Goal: Communication & Community: Share content

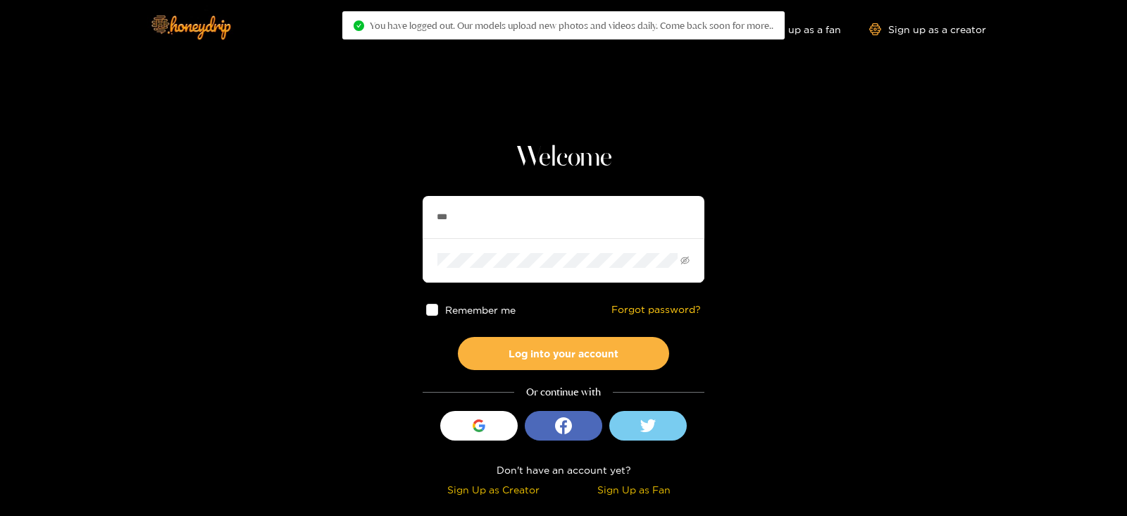
type input "********"
click at [458, 337] on button "Log into your account" at bounding box center [563, 353] width 211 height 33
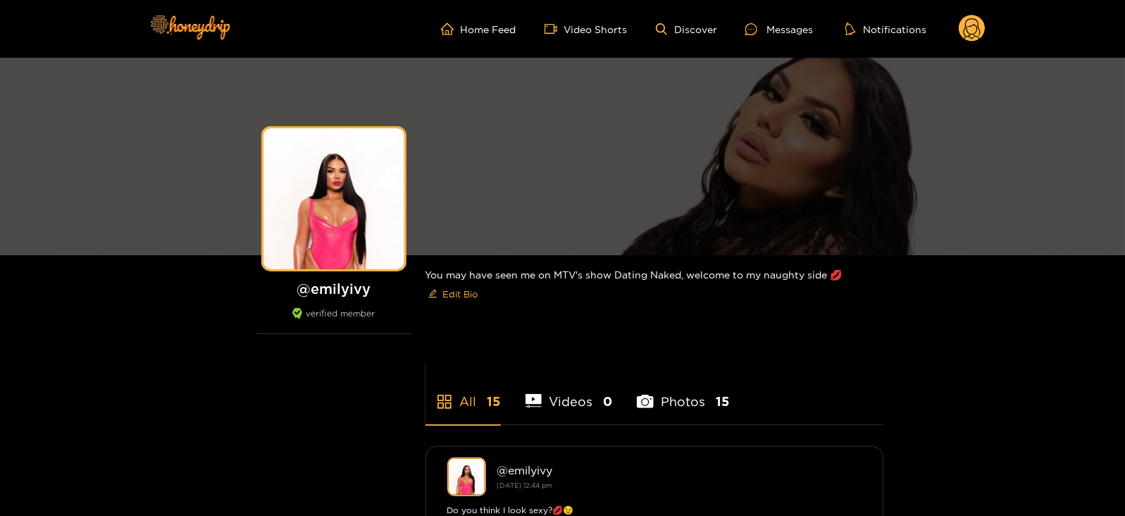
click at [761, 40] on ul "Home Feed Video Shorts Discover Messages Notifications" at bounding box center [713, 29] width 545 height 28
click at [749, 32] on icon at bounding box center [751, 29] width 12 height 12
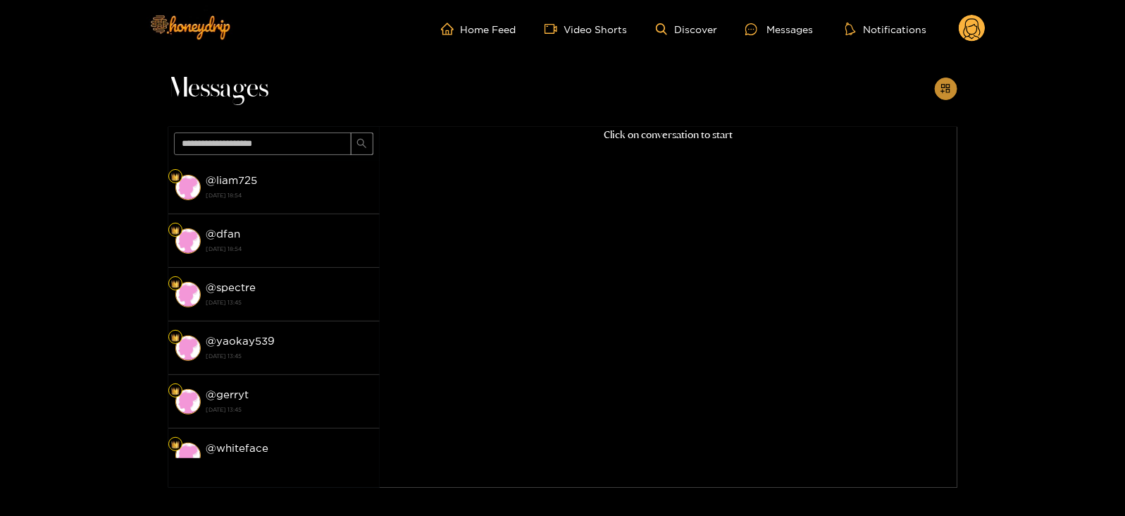
click at [938, 86] on button "button" at bounding box center [946, 88] width 23 height 23
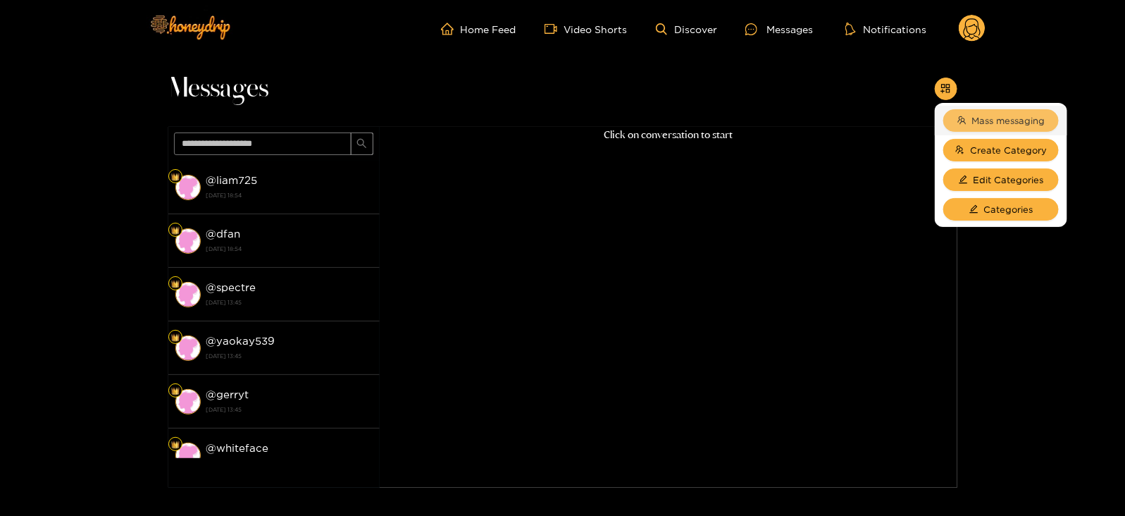
click at [969, 124] on button "Mass messaging" at bounding box center [1001, 120] width 116 height 23
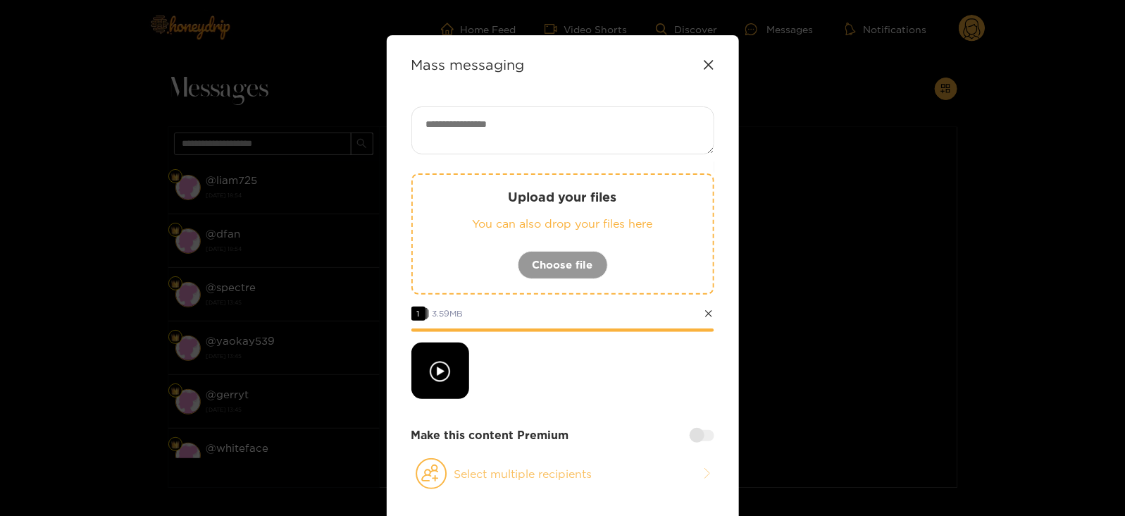
click at [433, 487] on circle at bounding box center [431, 474] width 30 height 30
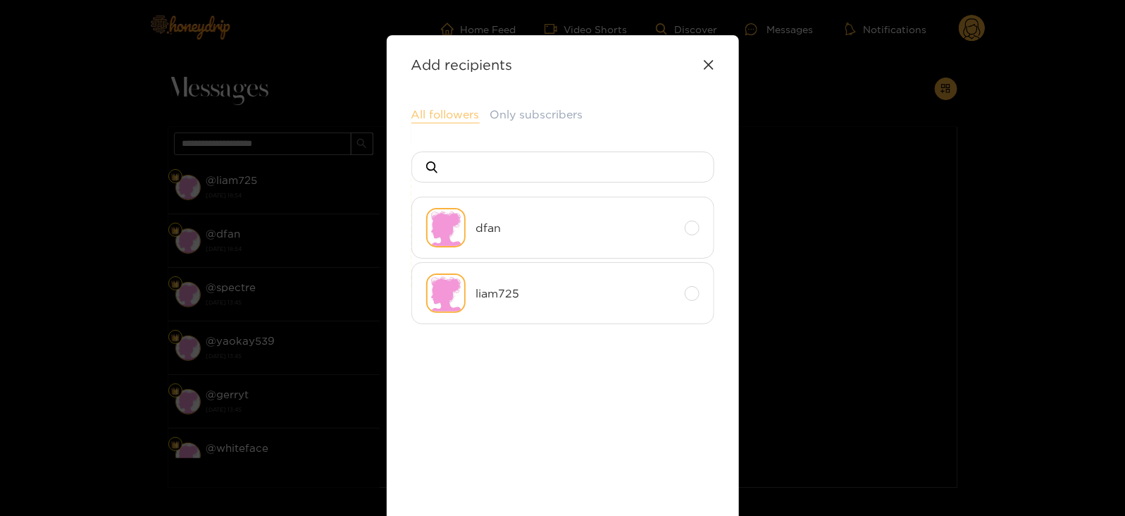
click at [449, 111] on button "All followers" at bounding box center [445, 114] width 68 height 17
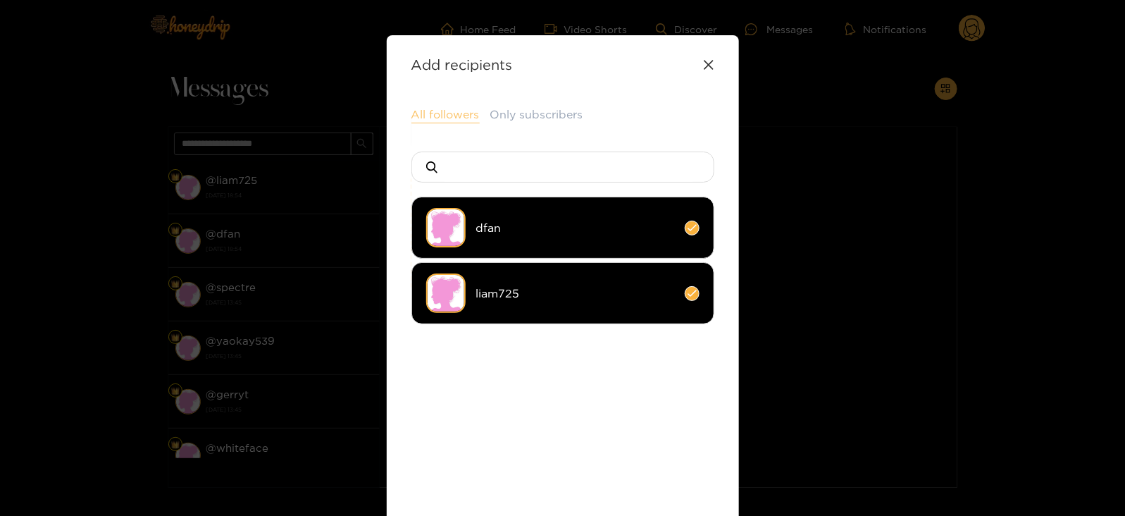
scroll to position [153, 0]
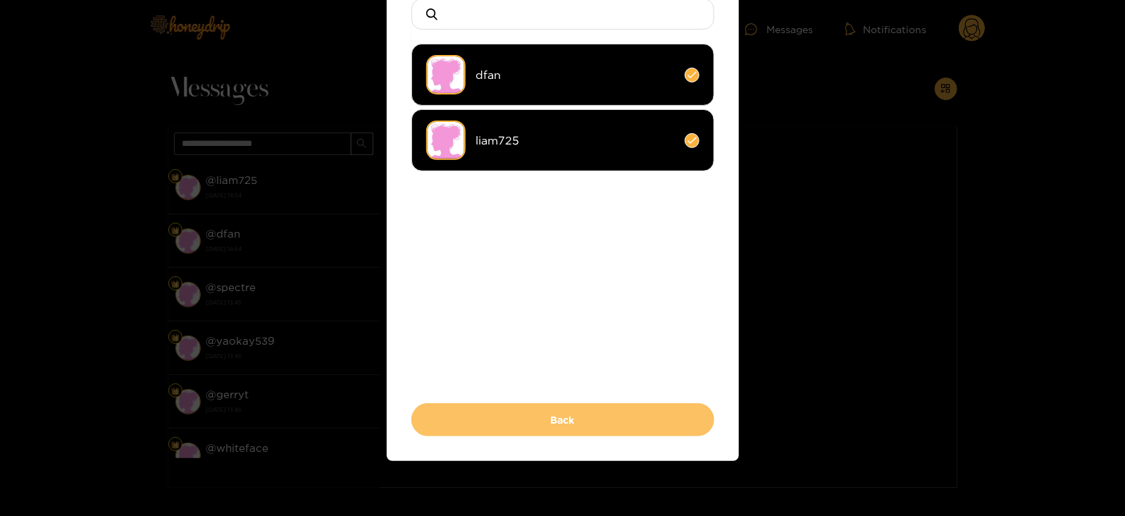
click at [442, 417] on button "Back" at bounding box center [562, 419] width 303 height 33
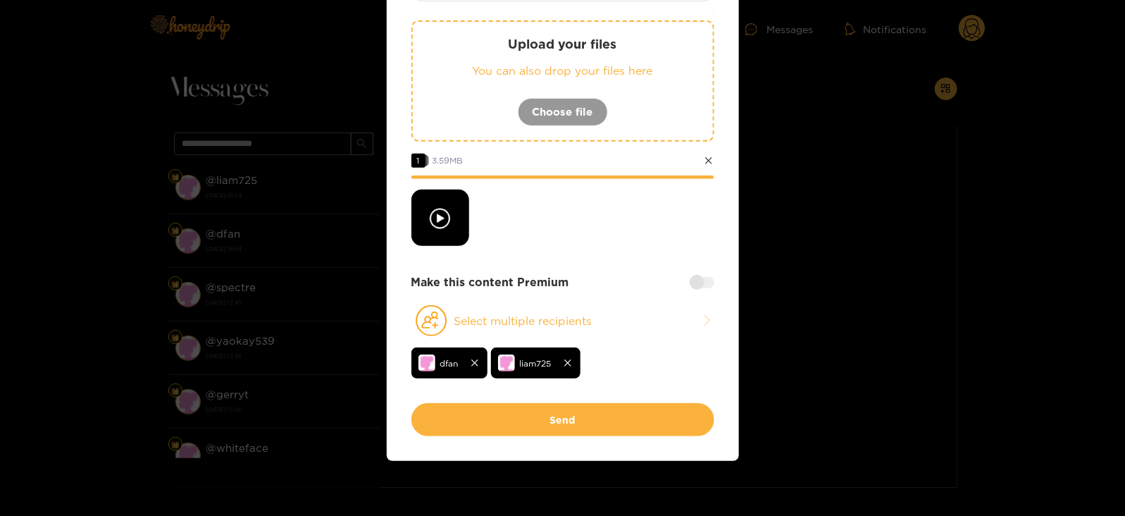
scroll to position [0, 0]
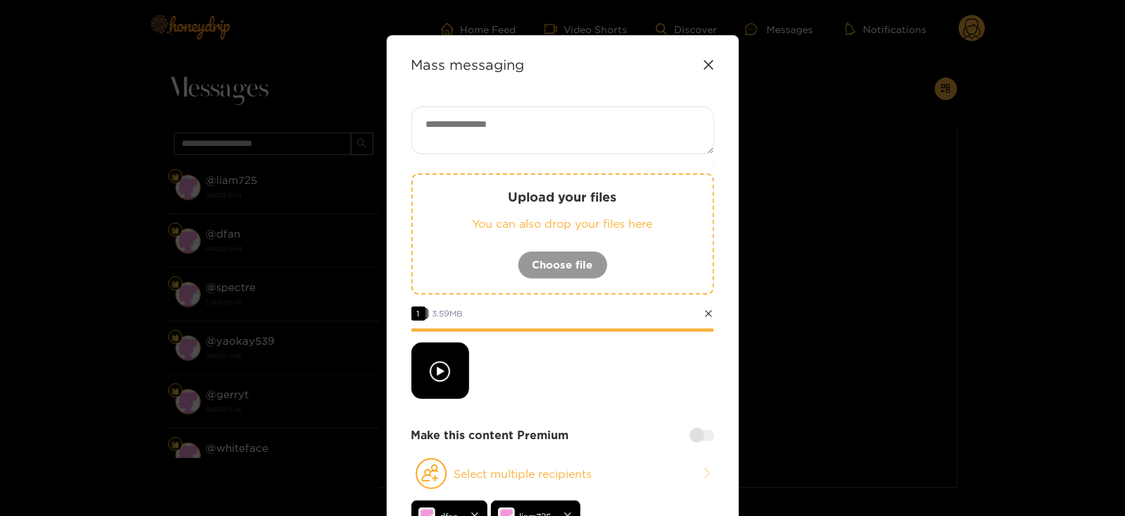
click at [440, 153] on textarea at bounding box center [562, 130] width 303 height 48
paste textarea "****"
type textarea "**********"
click at [701, 435] on div at bounding box center [702, 434] width 25 height 11
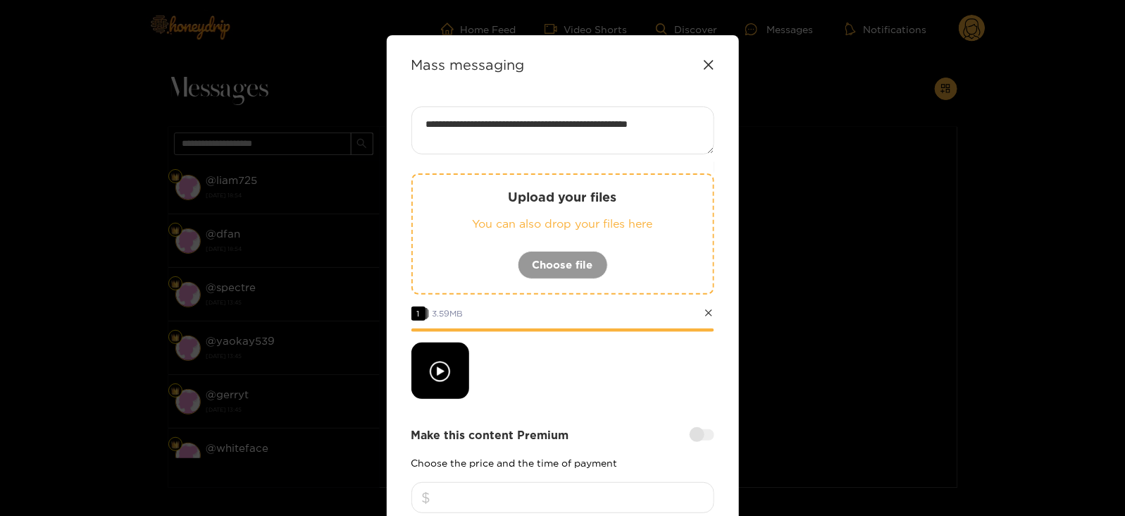
click at [537, 506] on input "number" at bounding box center [562, 497] width 303 height 31
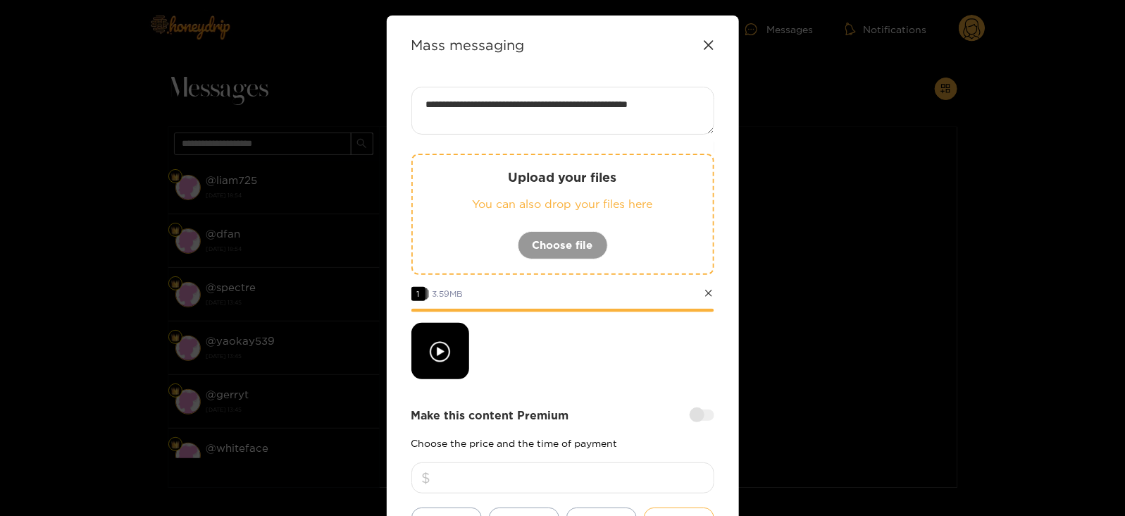
scroll to position [268, 0]
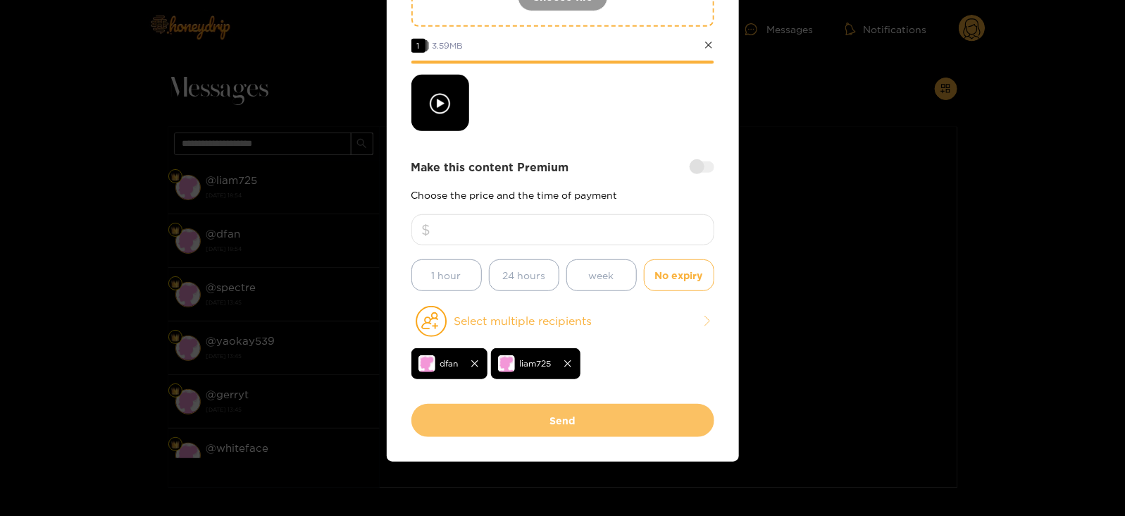
type input "**"
click at [542, 414] on button "Send" at bounding box center [562, 420] width 303 height 33
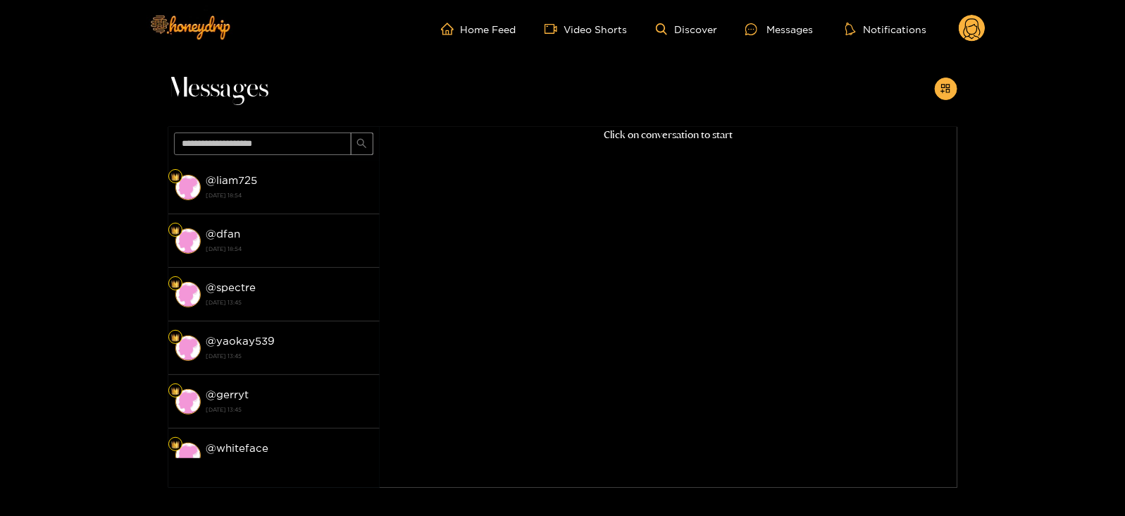
scroll to position [151, 0]
click at [969, 29] on circle at bounding box center [972, 28] width 27 height 27
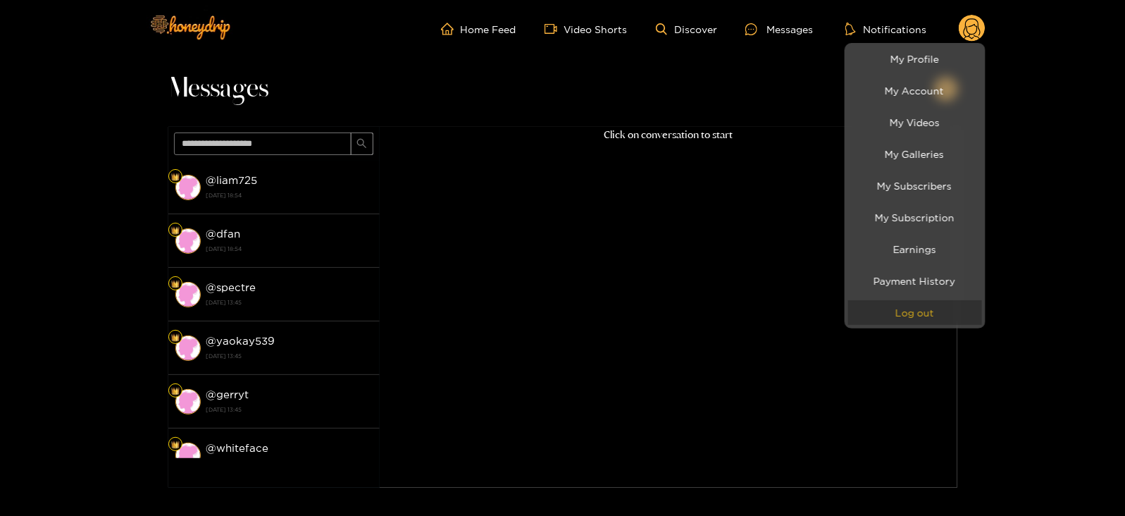
click at [874, 311] on button "Log out" at bounding box center [915, 312] width 134 height 25
